Goal: Task Accomplishment & Management: Manage account settings

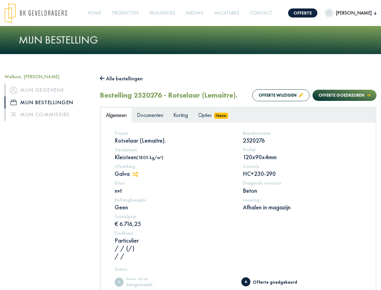
click at [42, 13] on img at bounding box center [36, 13] width 62 height 20
click at [288, 13] on link "Offerte" at bounding box center [302, 12] width 29 height 9
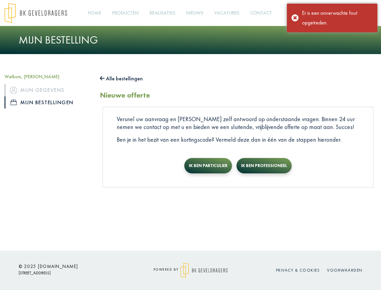
click at [123, 13] on link "Producten +" at bounding box center [125, 13] width 31 height 14
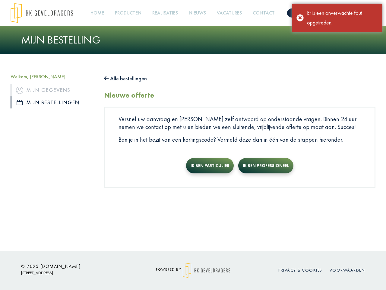
click at [124, 79] on button "Alle bestellingen" at bounding box center [125, 79] width 43 height 10
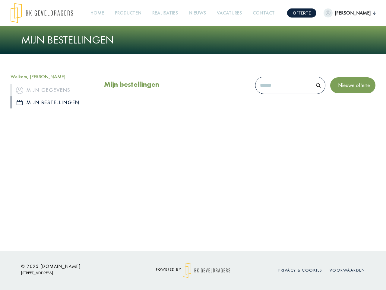
click at [275, 95] on div "Mijn bestellingen Nieuwe offerte" at bounding box center [240, 87] width 272 height 26
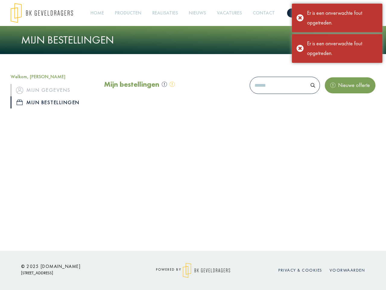
click at [339, 95] on div "Mijn bestellingen Nieuwe offerte" at bounding box center [240, 87] width 272 height 26
click at [138, 174] on div "Offerte [PERSON_NAME] Welkom, [PERSON_NAME] Mijn gegevens Mijn bestellingen Mij…" at bounding box center [193, 125] width 386 height 251
